Goal: Transaction & Acquisition: Purchase product/service

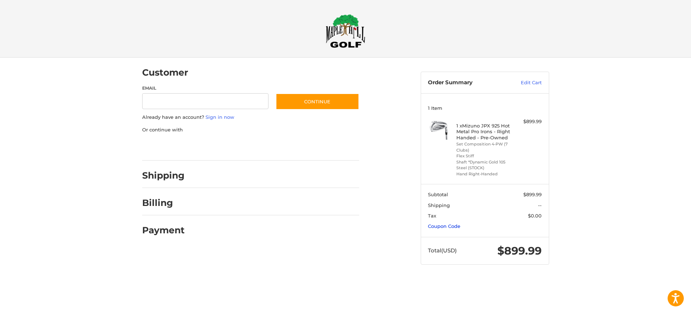
click at [443, 224] on link "Coupon Code" at bounding box center [444, 226] width 32 height 6
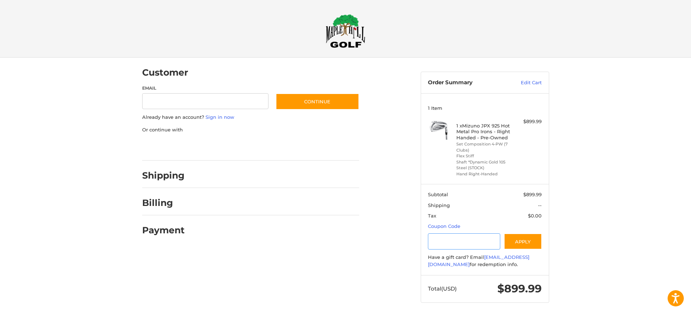
click at [459, 239] on input "Gift Certificate or Coupon Code" at bounding box center [464, 241] width 72 height 16
type input "******"
click at [518, 242] on button "Apply" at bounding box center [523, 241] width 38 height 16
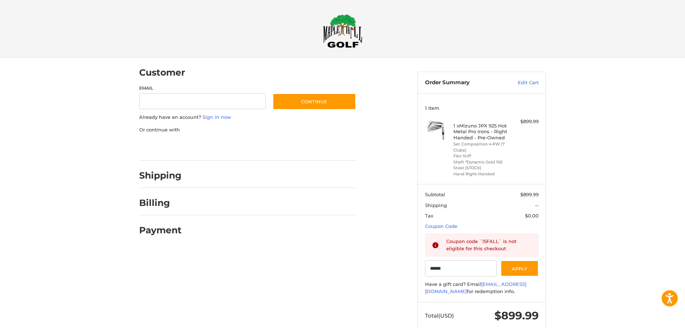
click at [562, 238] on div "Customer Guest Customer Email Subscribe to our newsletter. Continue Already hav…" at bounding box center [342, 201] width 685 height 286
click at [350, 39] on img at bounding box center [343, 31] width 40 height 34
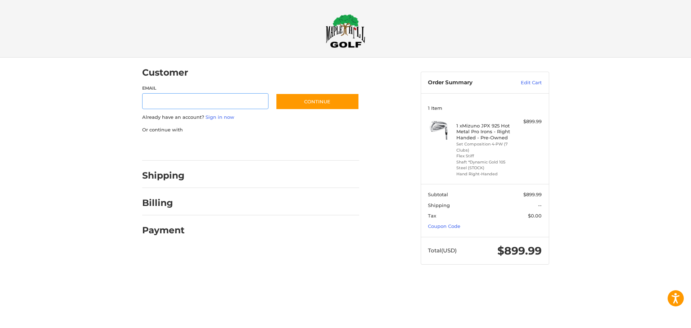
click at [173, 104] on input "Email" at bounding box center [205, 101] width 127 height 16
click at [177, 101] on input "Email" at bounding box center [205, 101] width 127 height 16
click at [178, 101] on input "Email" at bounding box center [205, 101] width 127 height 16
click at [164, 177] on h2 "Shipping" at bounding box center [163, 175] width 42 height 11
click at [224, 117] on link "Sign in now" at bounding box center [219, 117] width 29 height 6
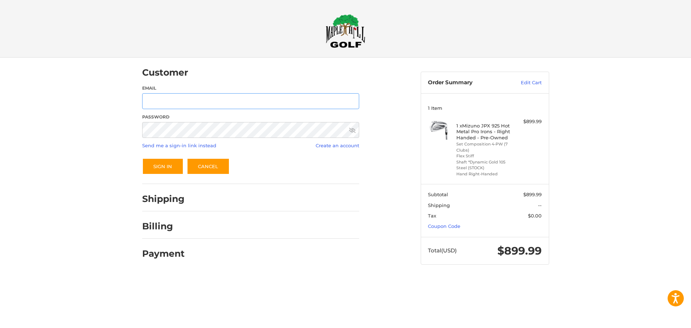
click at [197, 101] on input "Email" at bounding box center [250, 101] width 217 height 16
click at [189, 99] on input "Email" at bounding box center [250, 101] width 217 height 16
